Goal: Task Accomplishment & Management: Use online tool/utility

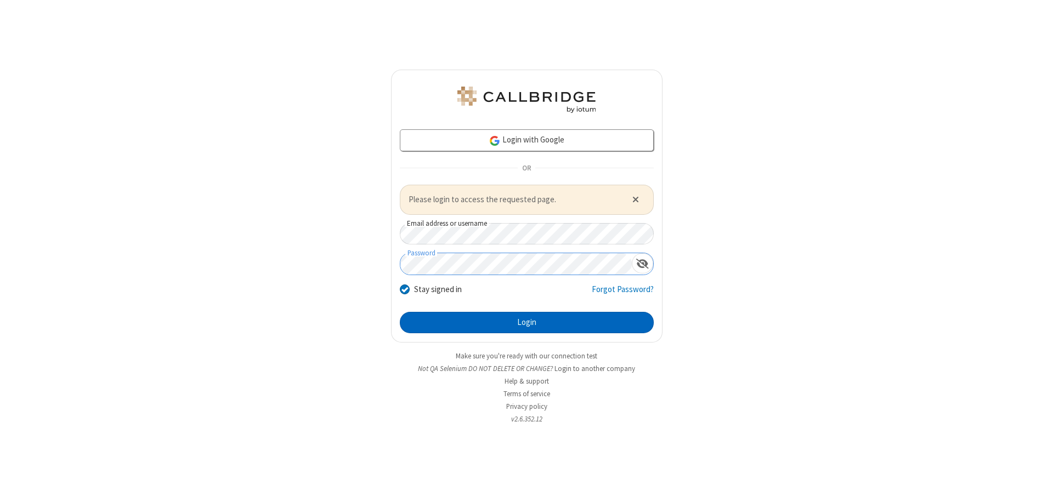
click at [526, 322] on button "Login" at bounding box center [527, 323] width 254 height 22
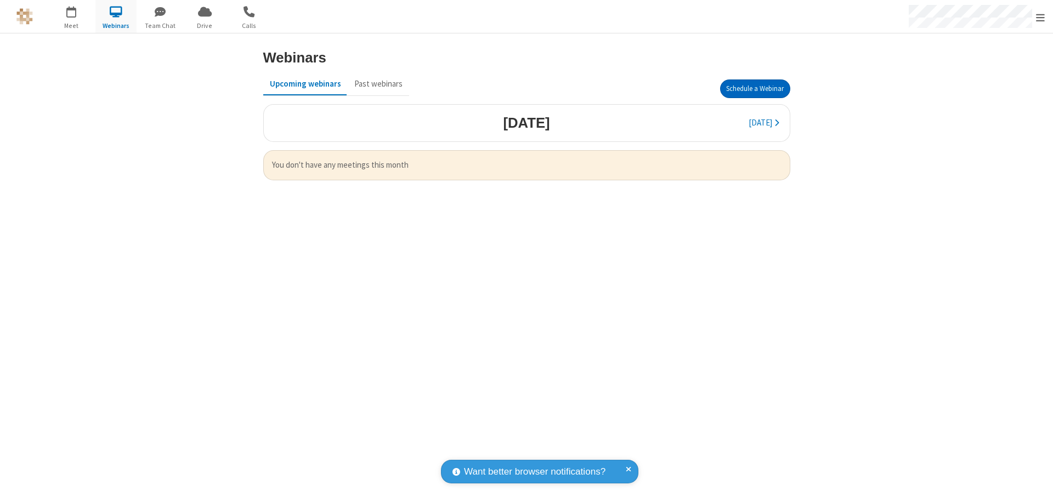
click at [754, 89] on button "Schedule a Webinar" at bounding box center [755, 88] width 70 height 19
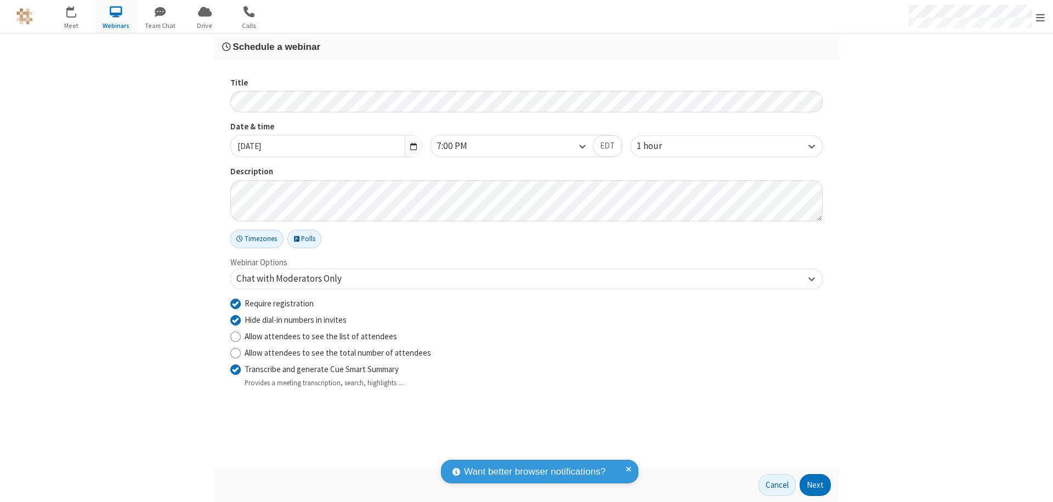
click at [235, 303] on input "Require registration" at bounding box center [235, 304] width 10 height 12
checkbox input "false"
click at [815, 485] on button "Next" at bounding box center [814, 485] width 31 height 22
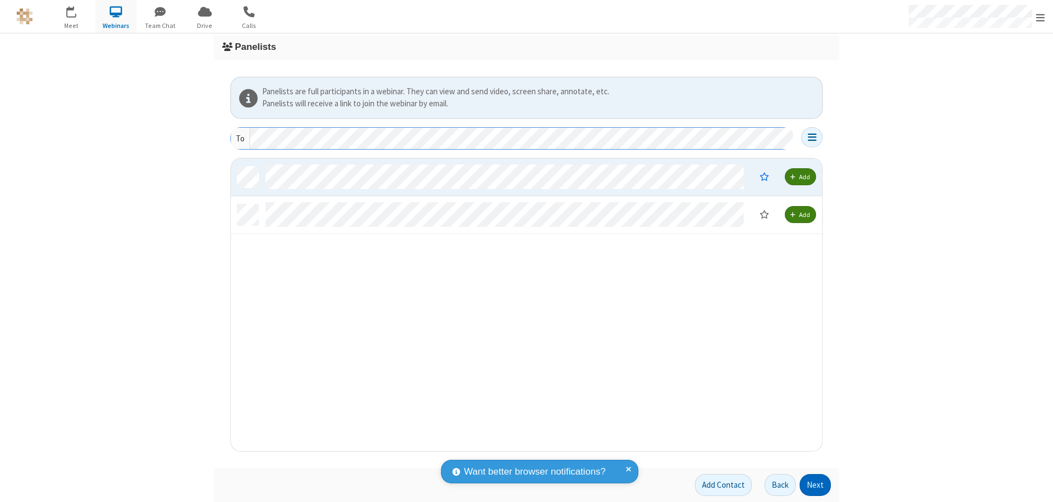
click at [815, 485] on button "Next" at bounding box center [814, 485] width 31 height 22
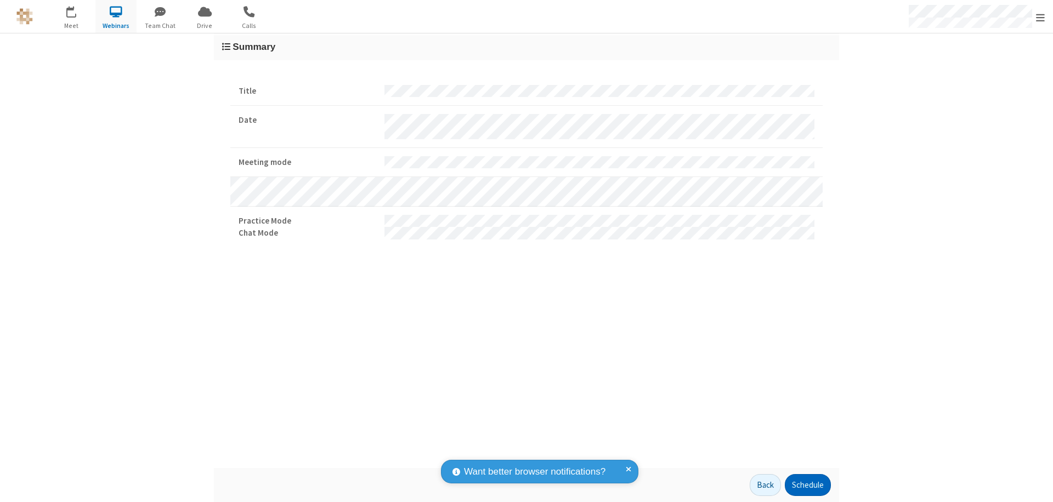
click at [807, 485] on button "Schedule" at bounding box center [808, 485] width 46 height 22
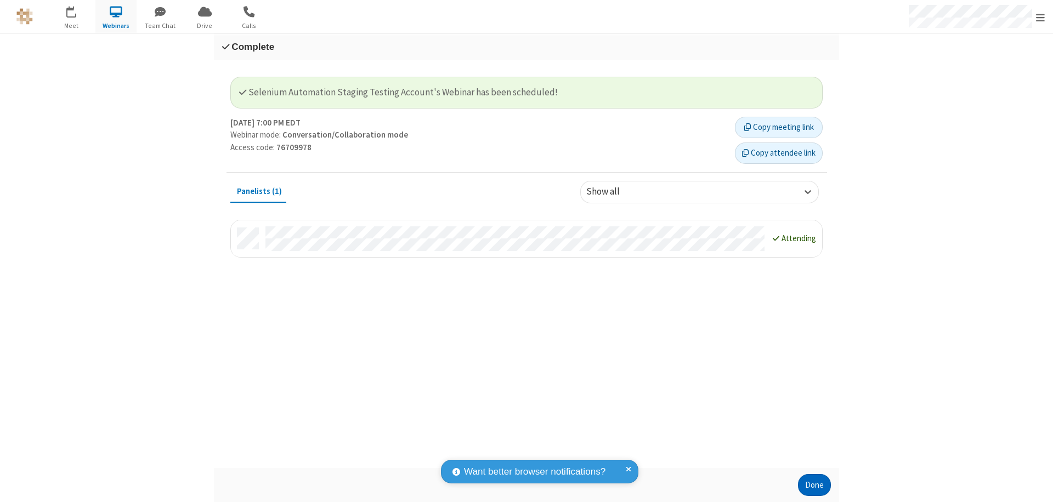
click at [814, 485] on button "Done" at bounding box center [814, 485] width 33 height 22
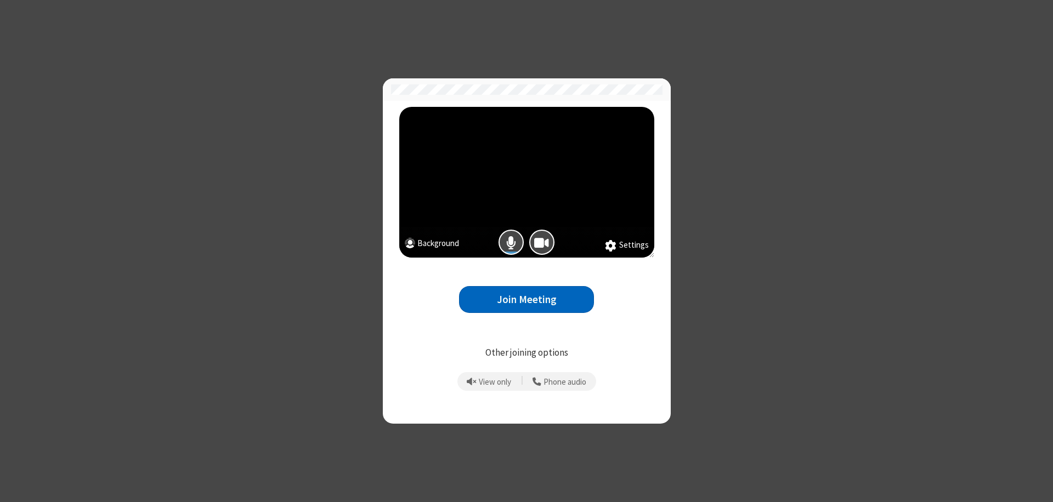
click at [526, 299] on button "Join Meeting" at bounding box center [526, 299] width 135 height 27
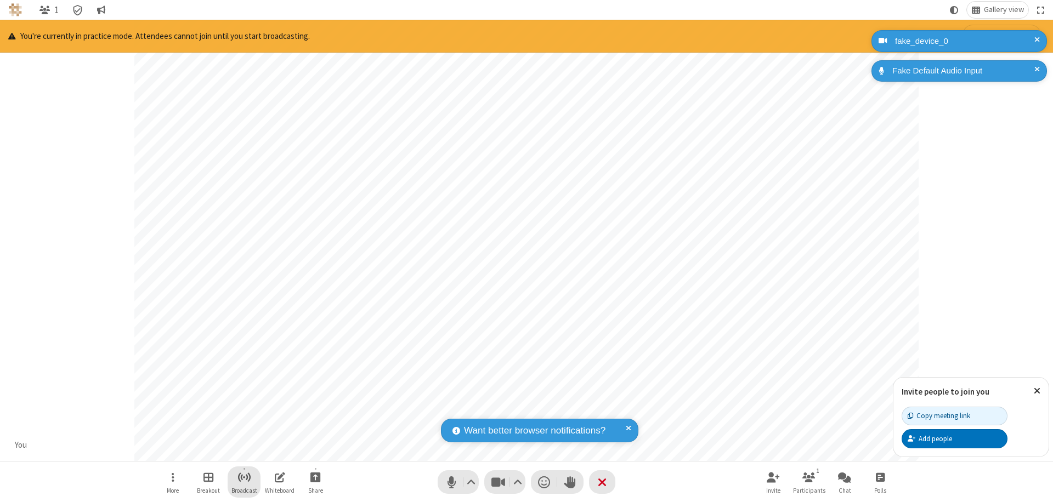
click at [243, 477] on span "Start broadcast" at bounding box center [244, 477] width 14 height 14
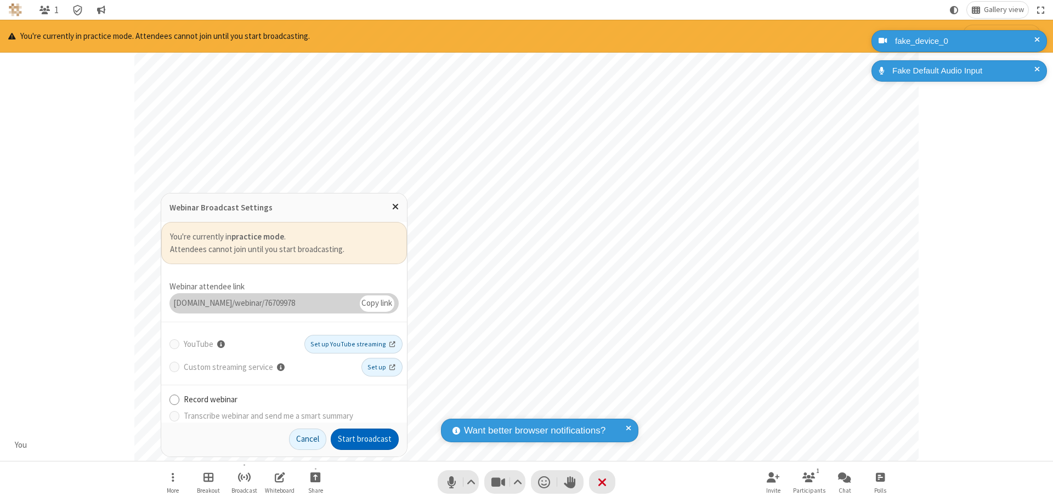
click at [365, 439] on button "Start broadcast" at bounding box center [365, 440] width 68 height 22
